Goal: Task Accomplishment & Management: Complete application form

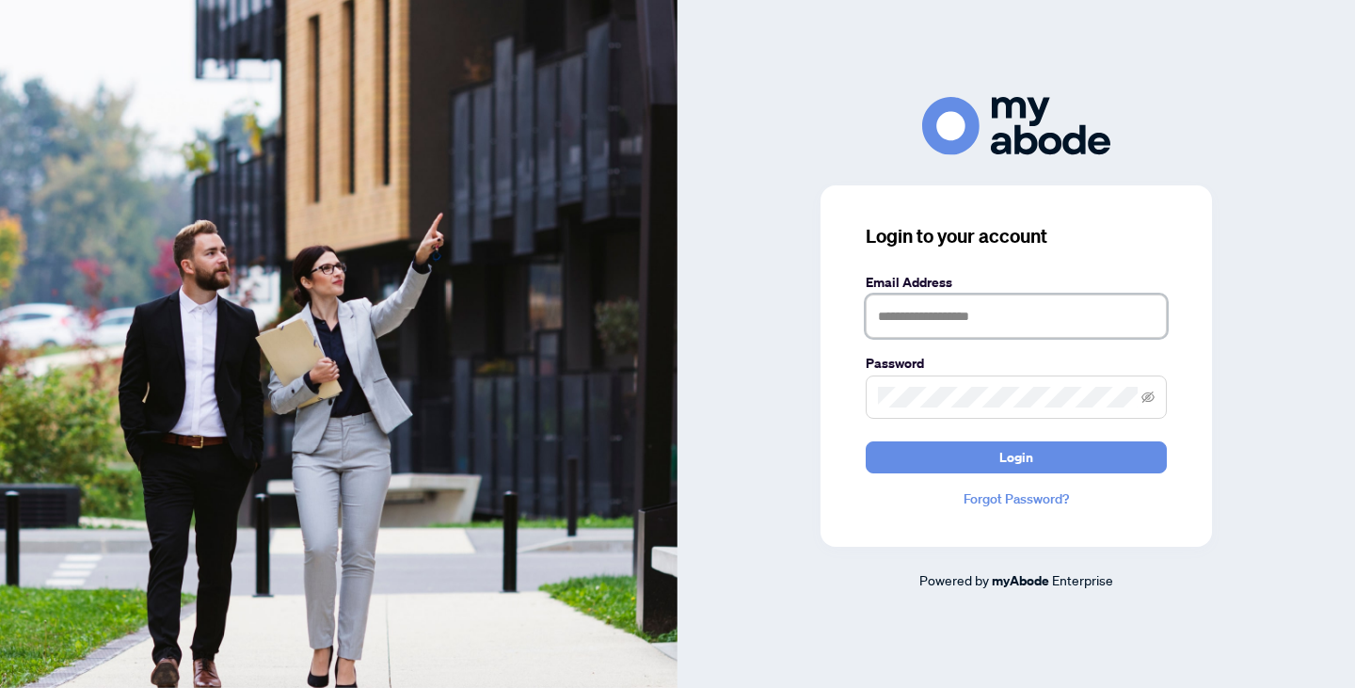
click at [1016, 326] on input "text" at bounding box center [1016, 316] width 301 height 43
type input "**********"
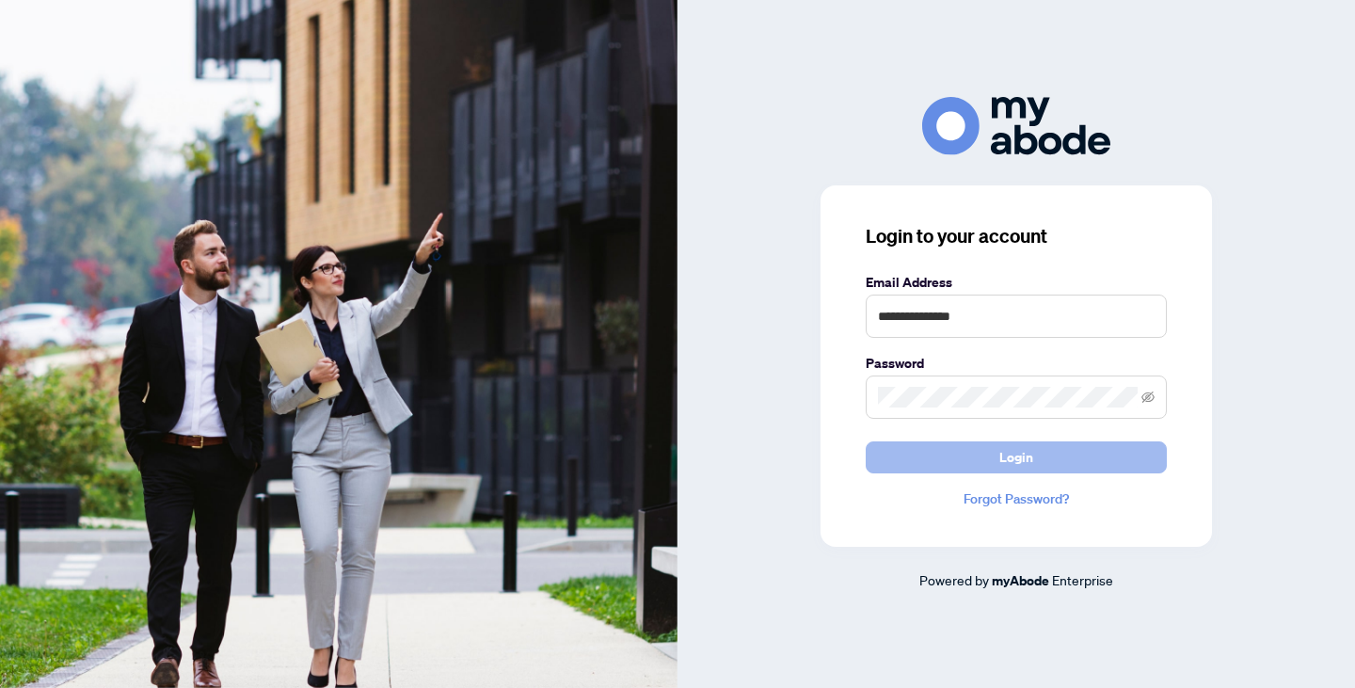
click at [1004, 458] on span "Login" at bounding box center [1016, 457] width 34 height 30
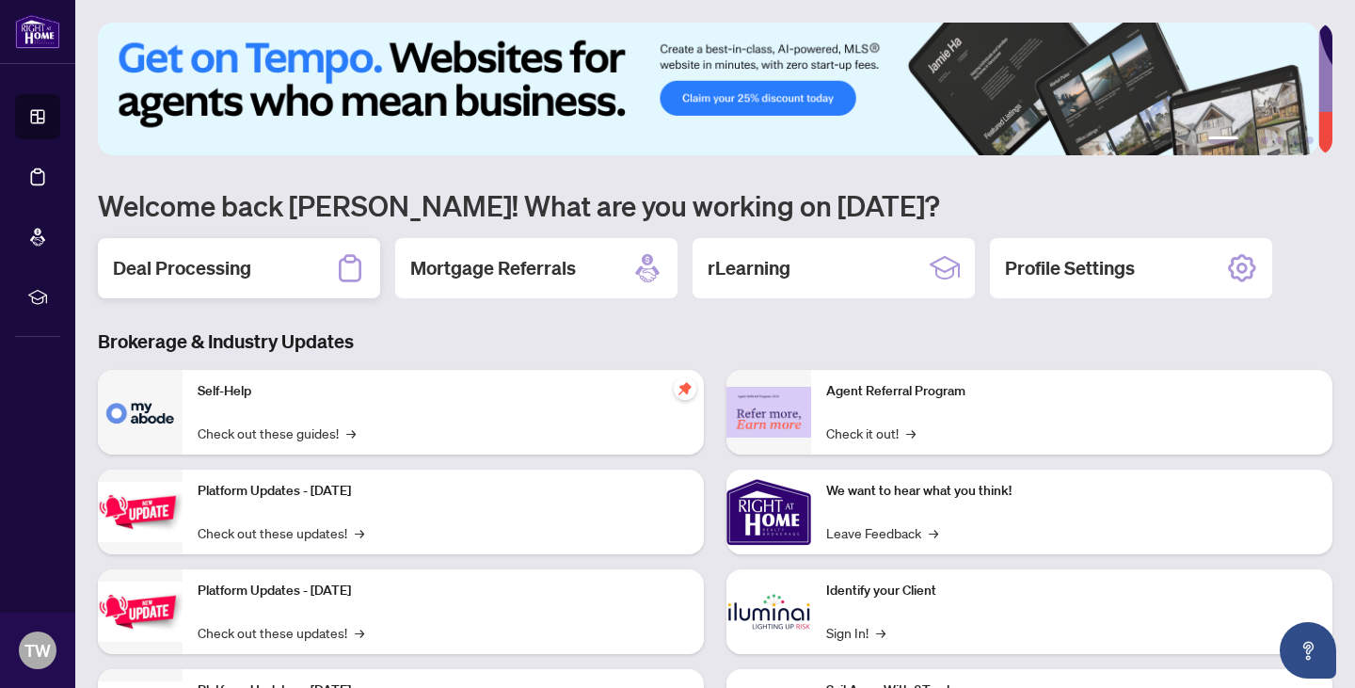
click at [224, 263] on h2 "Deal Processing" at bounding box center [182, 268] width 138 height 26
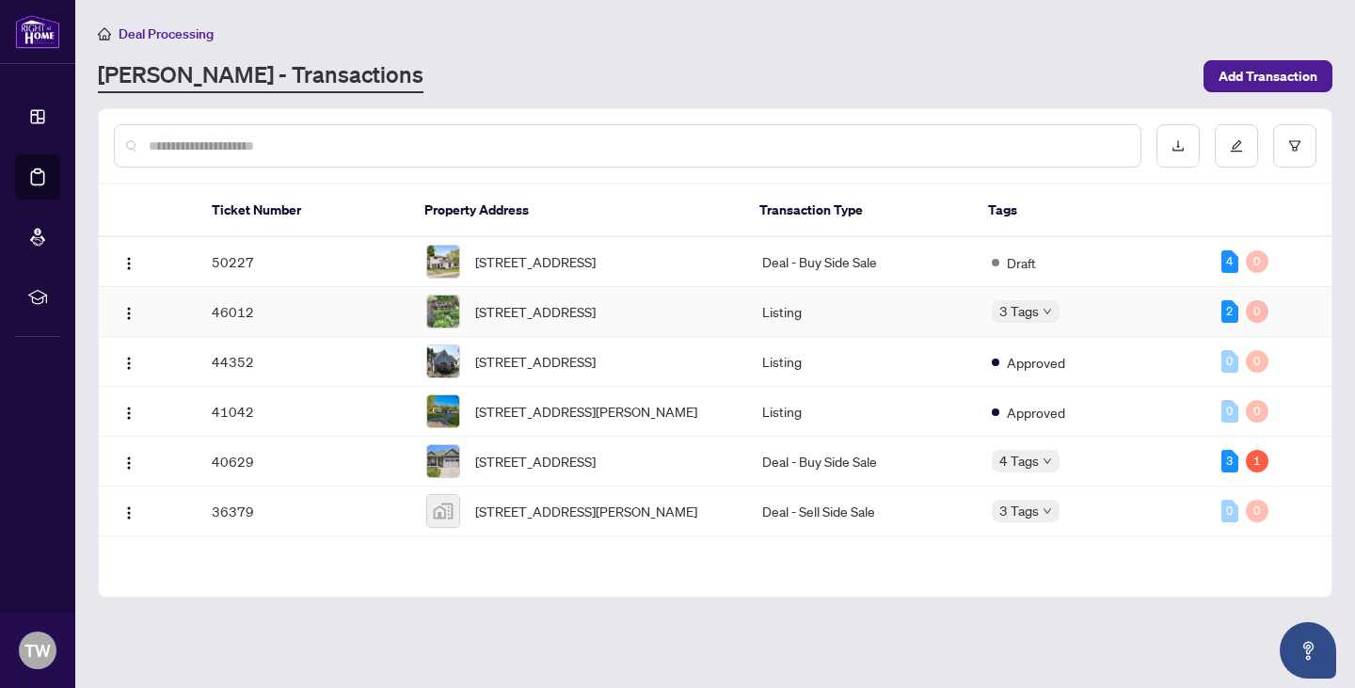
click at [283, 330] on td "46012" at bounding box center [304, 312] width 215 height 50
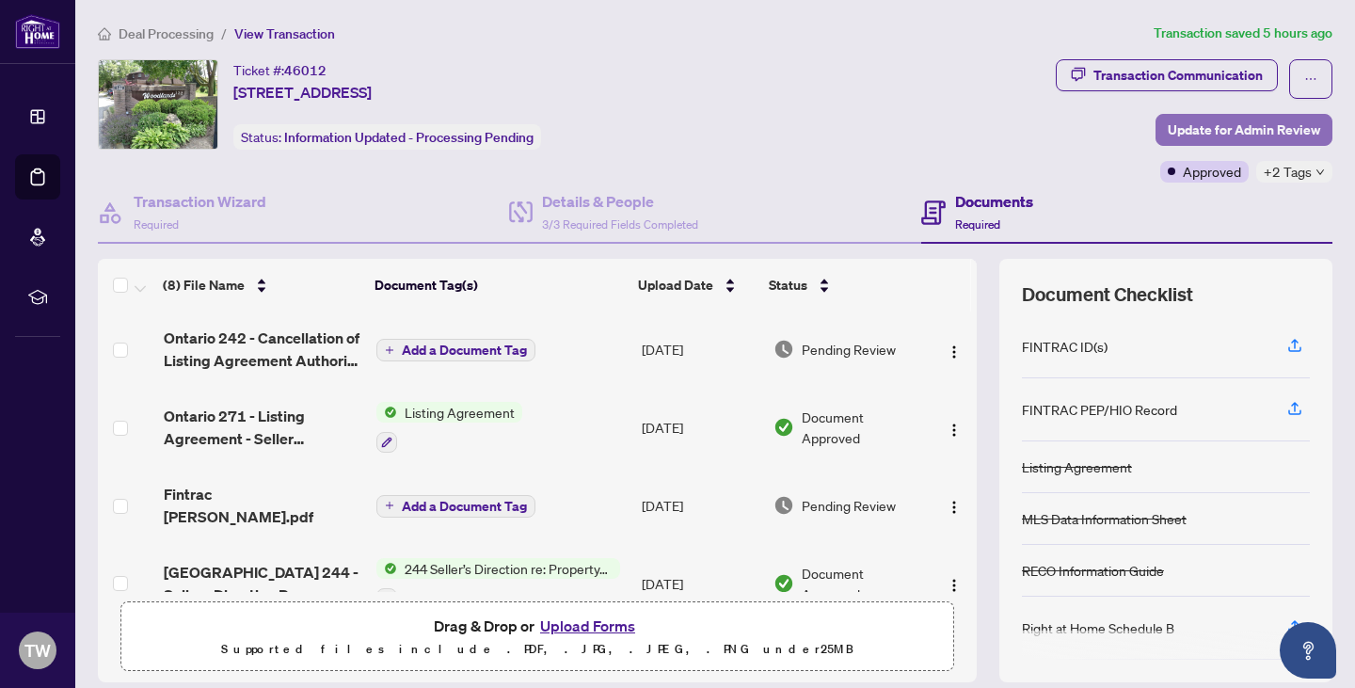
click at [1171, 124] on span "Update for Admin Review" at bounding box center [1244, 130] width 152 height 30
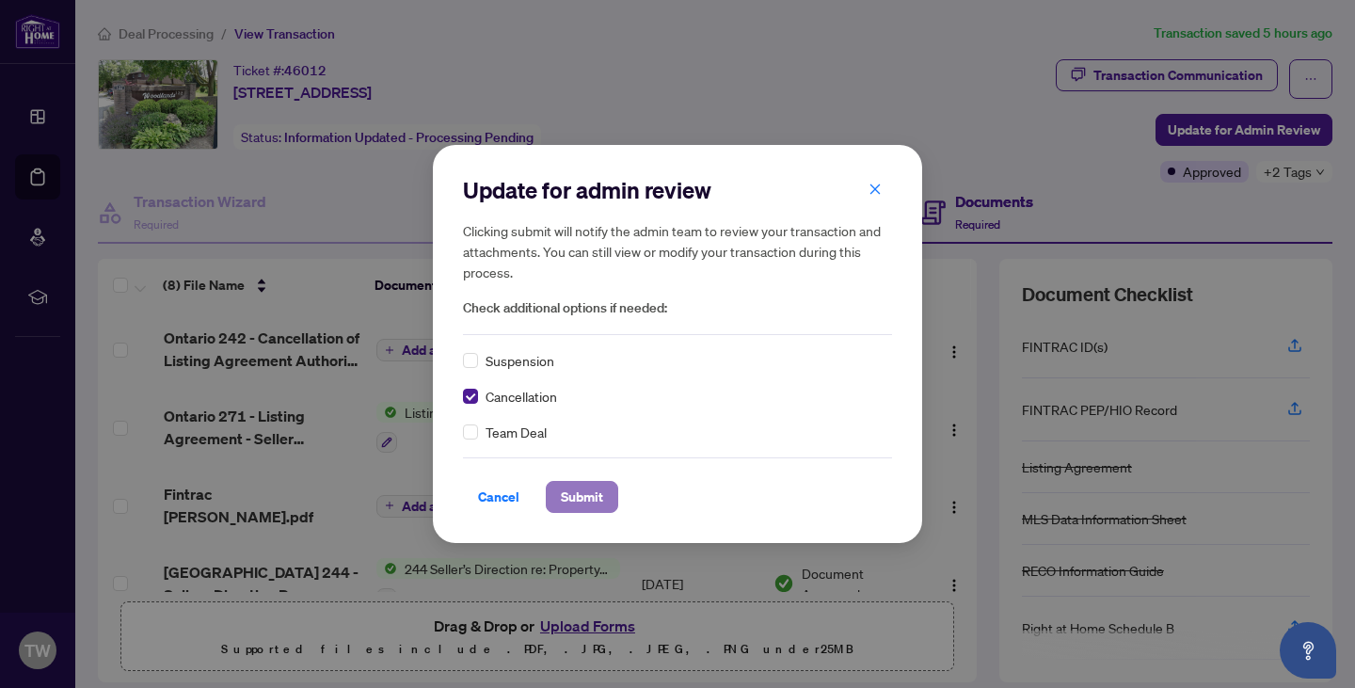
click at [575, 495] on span "Submit" at bounding box center [582, 497] width 42 height 30
